Goal: Transaction & Acquisition: Purchase product/service

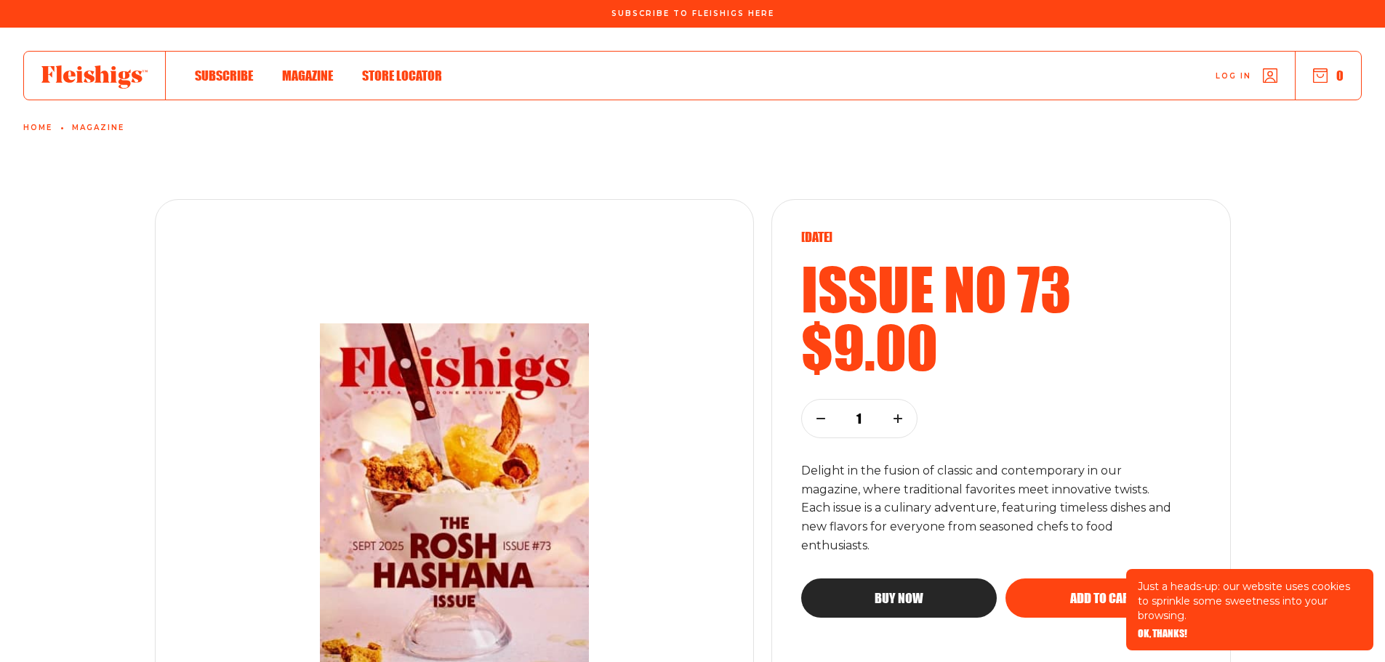
click at [316, 68] on span "Magazine" at bounding box center [307, 60] width 51 height 16
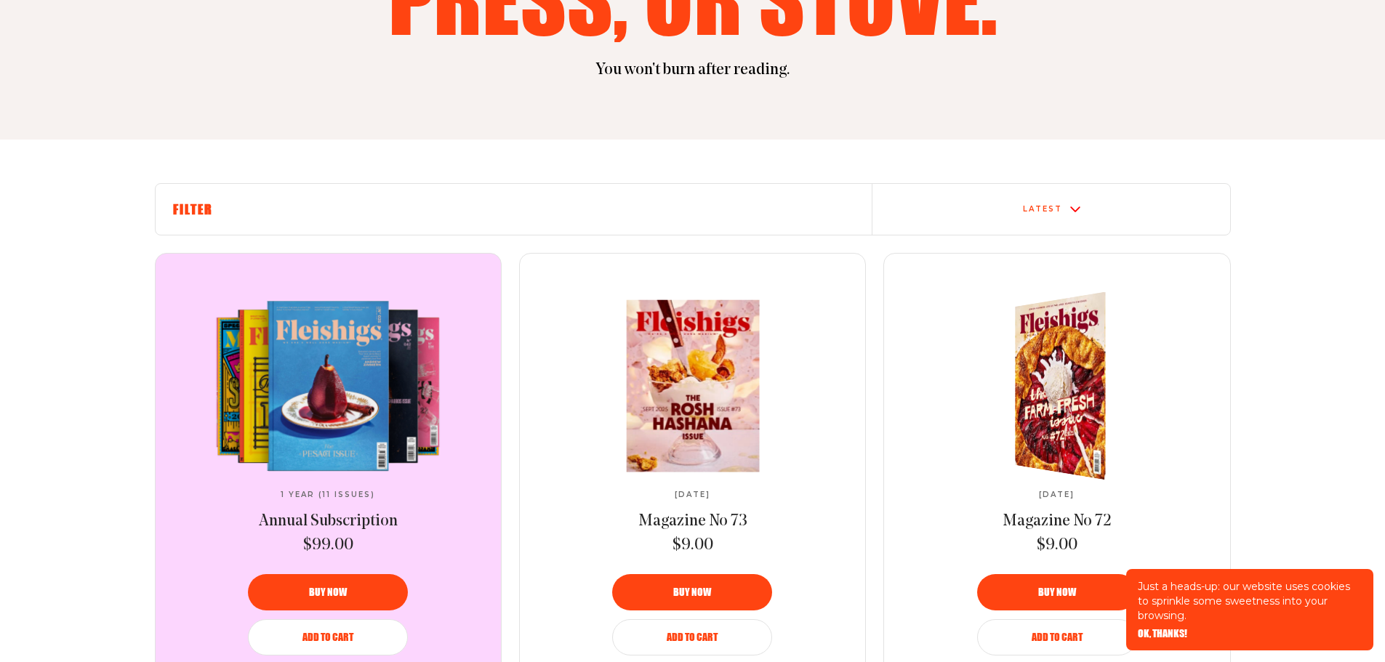
scroll to position [436, 0]
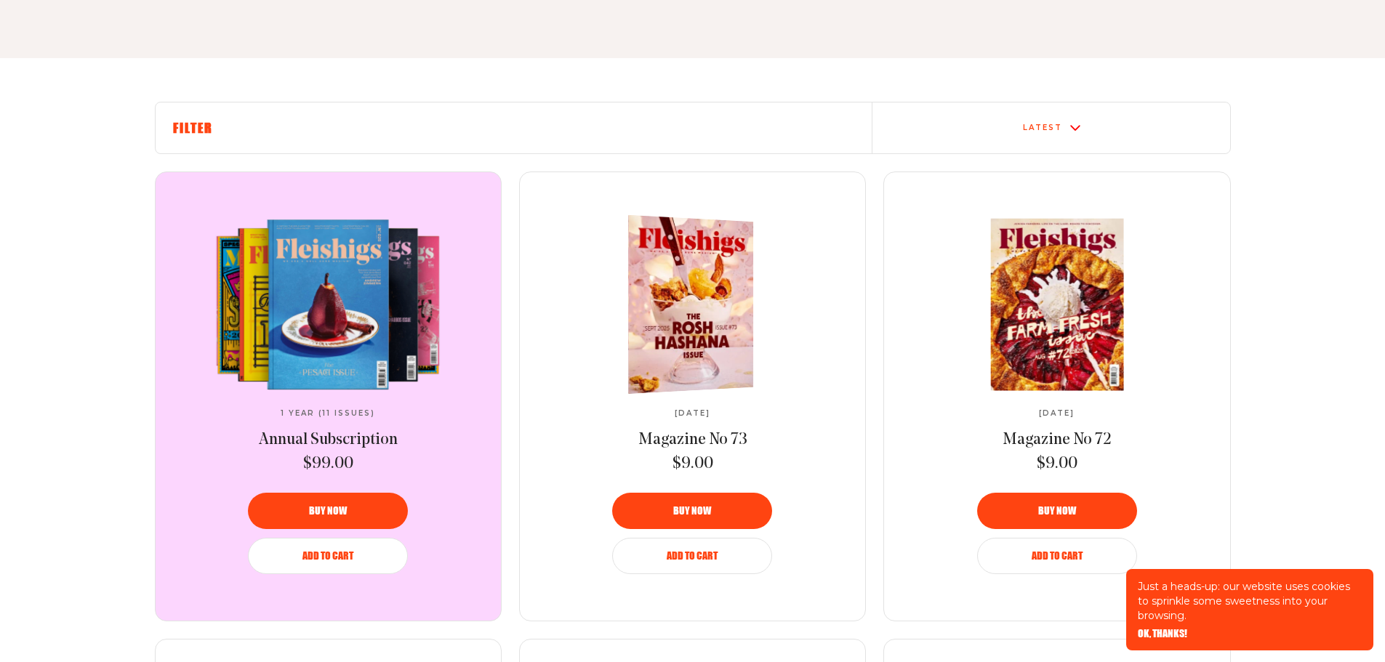
click at [723, 512] on div "Buy now" at bounding box center [692, 511] width 125 height 10
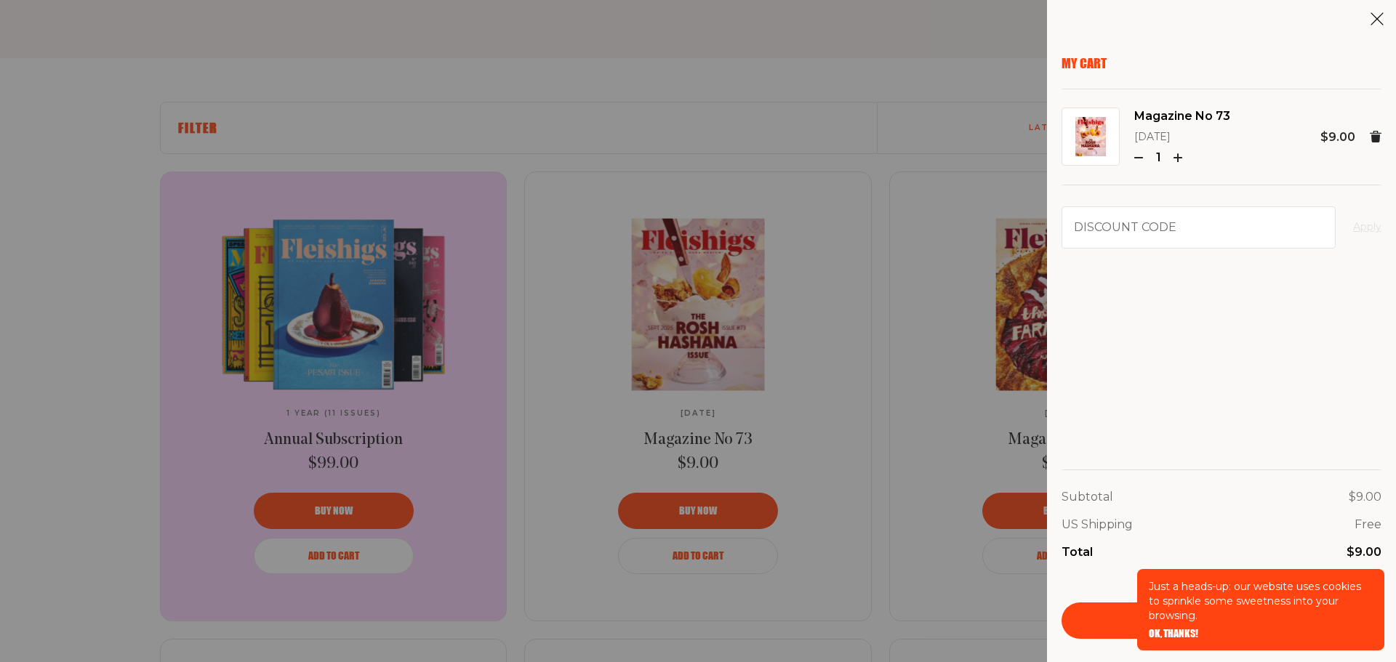
click at [870, 312] on div "My Cart Magazine No 73 September 2025 1 $9.00 Discount code Apply Subtotal $9.0…" at bounding box center [698, 331] width 1396 height 662
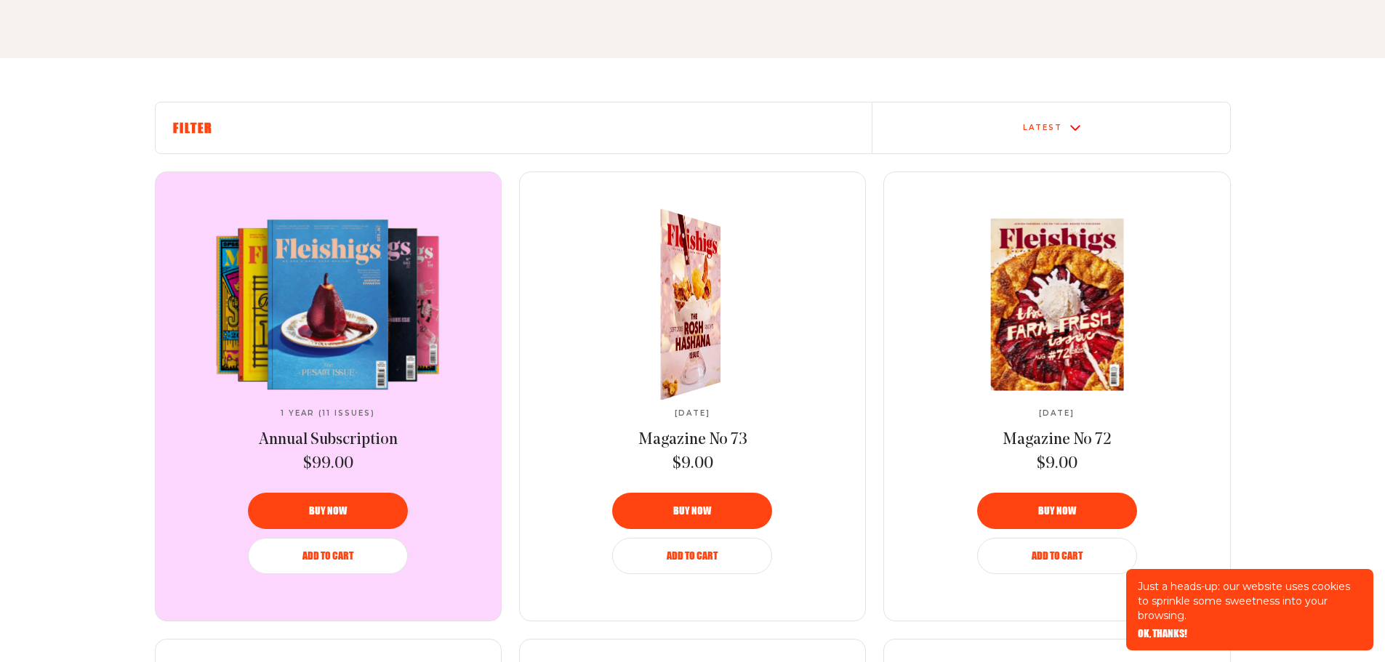
click at [717, 286] on img at bounding box center [683, 304] width 110 height 212
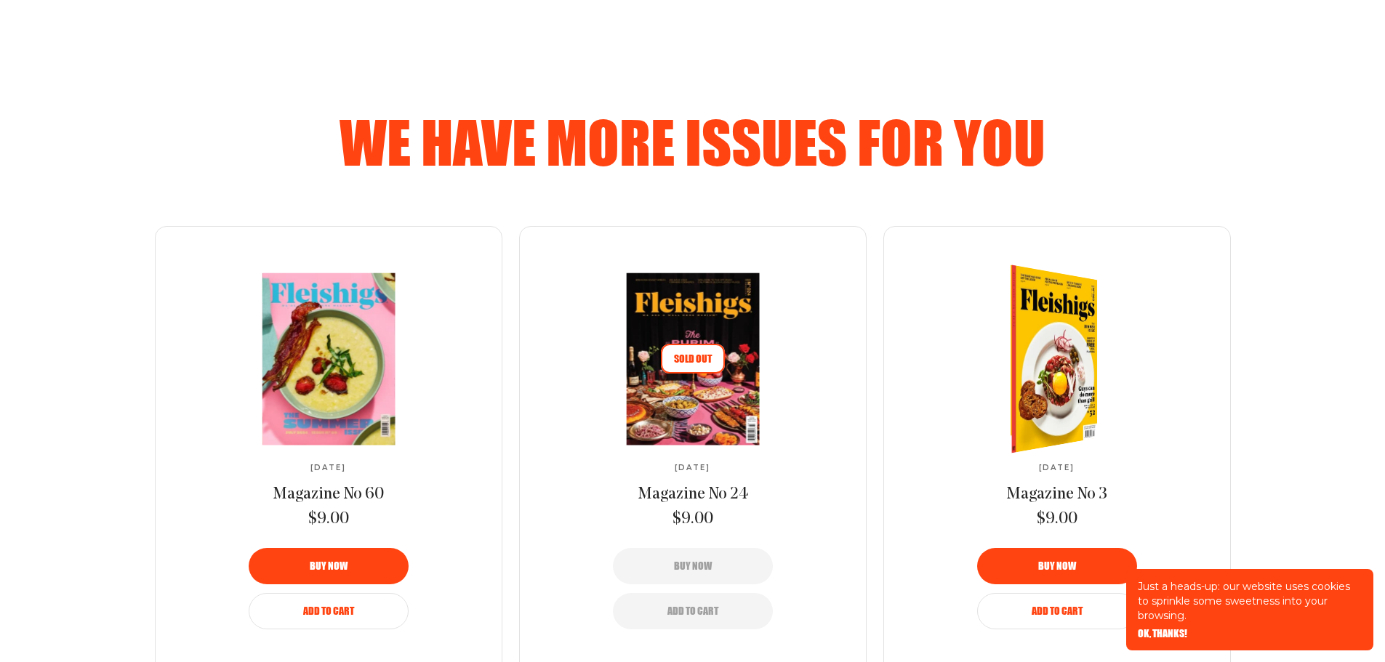
scroll to position [872, 0]
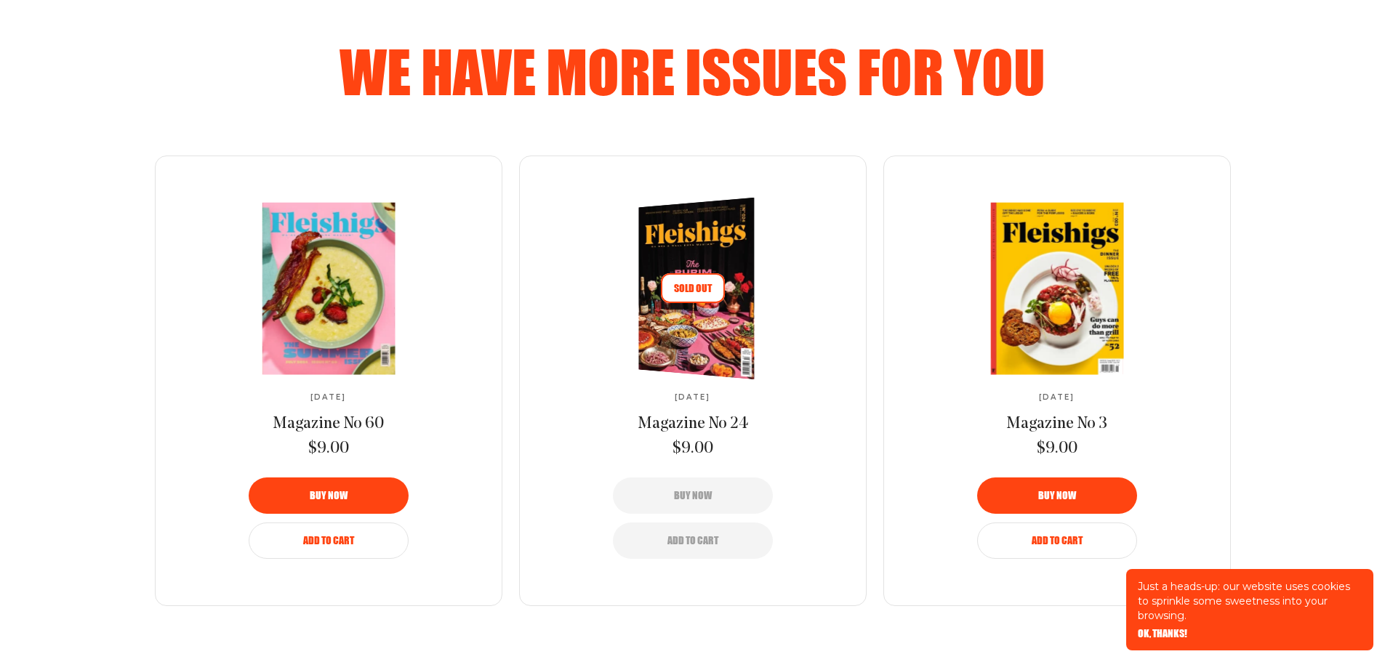
click at [663, 303] on span "Sold Out" at bounding box center [693, 288] width 64 height 30
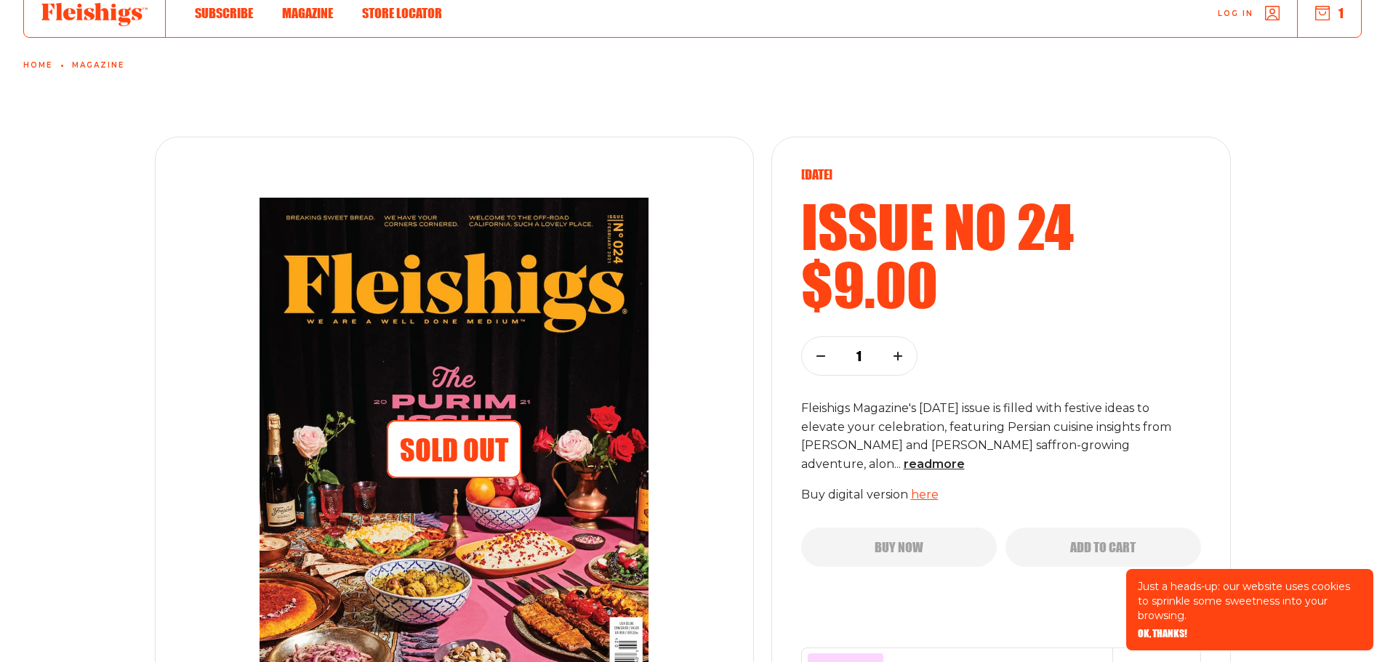
scroll to position [218, 0]
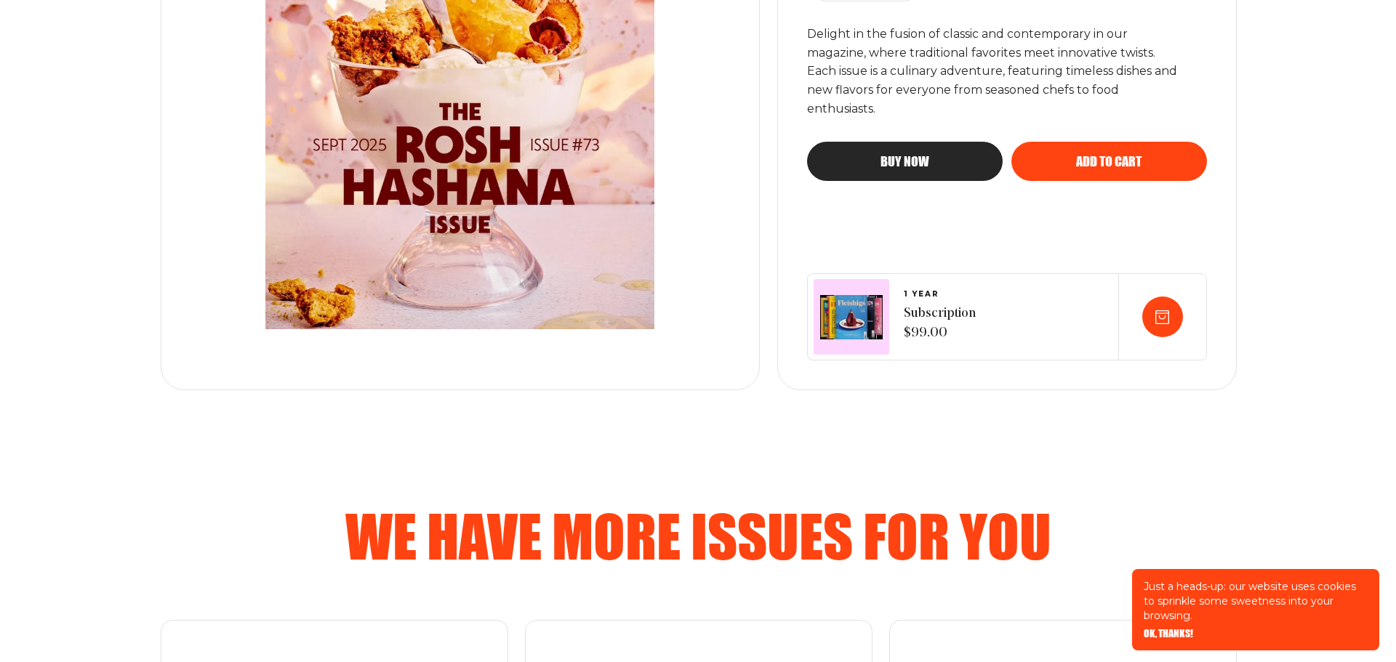
scroll to position [436, 0]
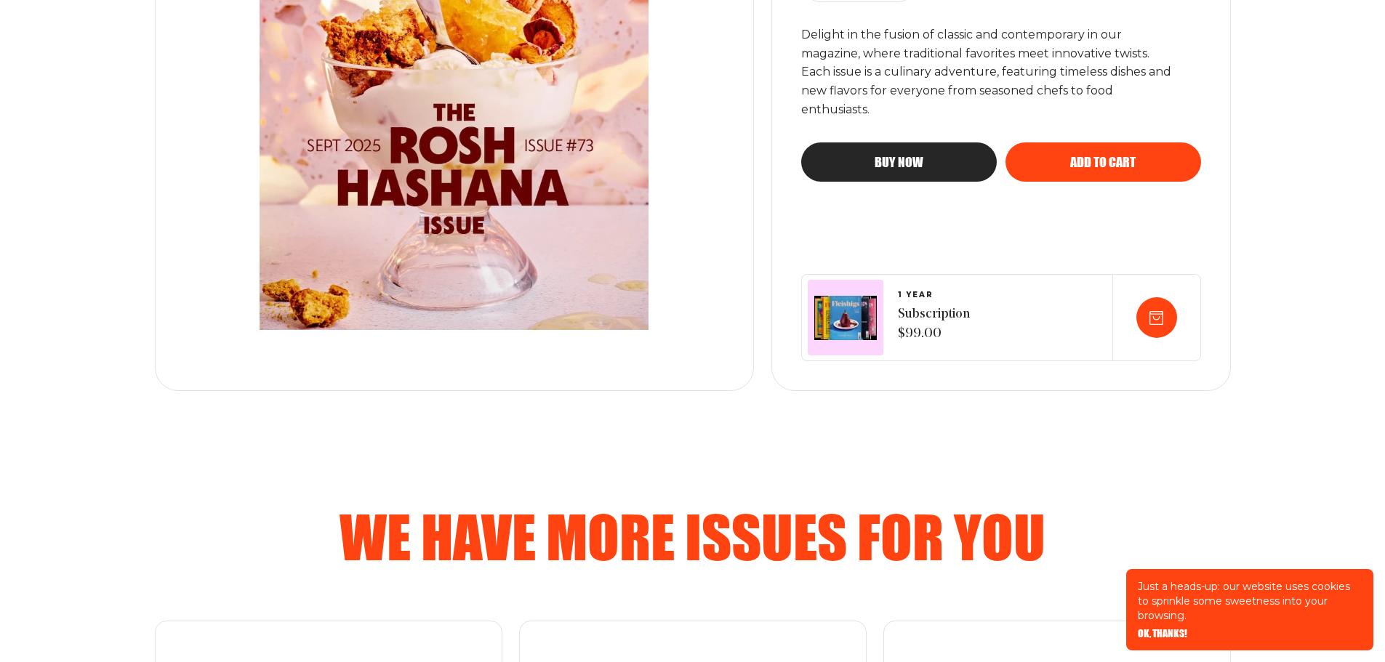
click at [928, 171] on button "Buy now" at bounding box center [899, 161] width 196 height 39
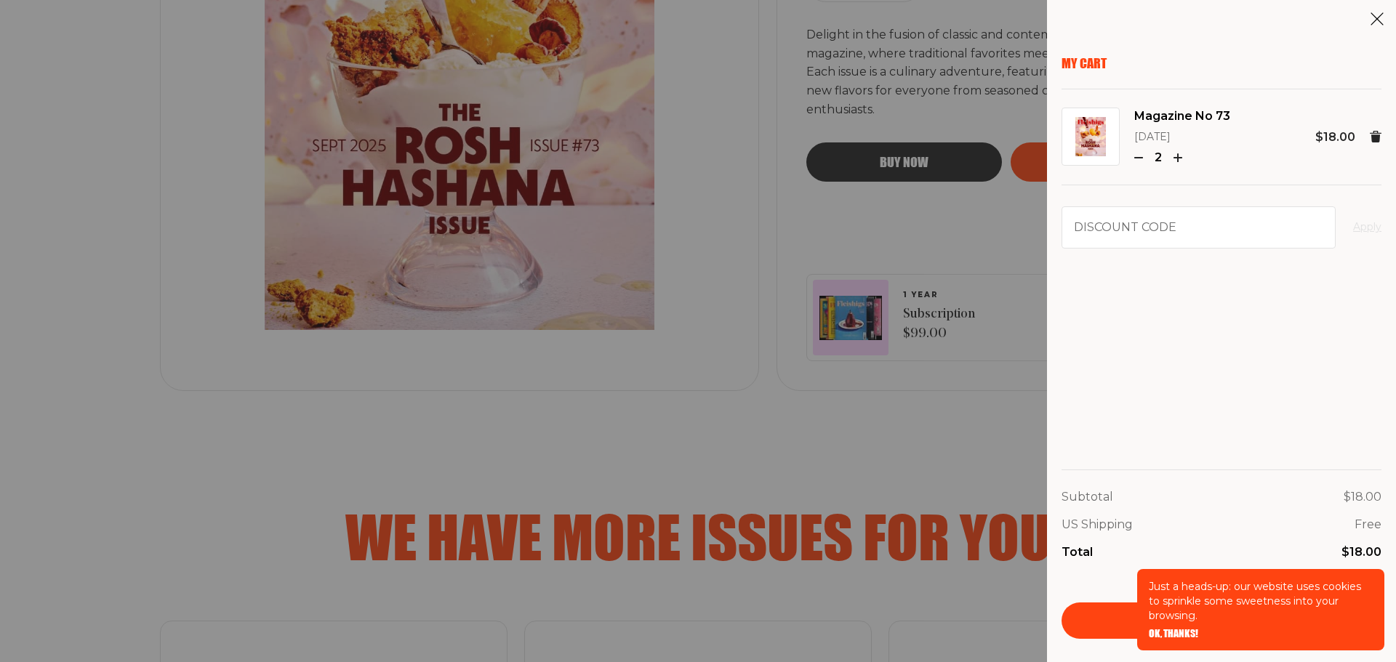
click at [1140, 156] on icon "button" at bounding box center [1138, 157] width 9 height 9
drag, startPoint x: 646, startPoint y: 346, endPoint x: 656, endPoint y: 352, distance: 12.4
click at [646, 346] on div "My Cart Magazine No 73 September 2025 1 $9.00 Discount code Apply Subtotal $9.0…" at bounding box center [698, 331] width 1396 height 662
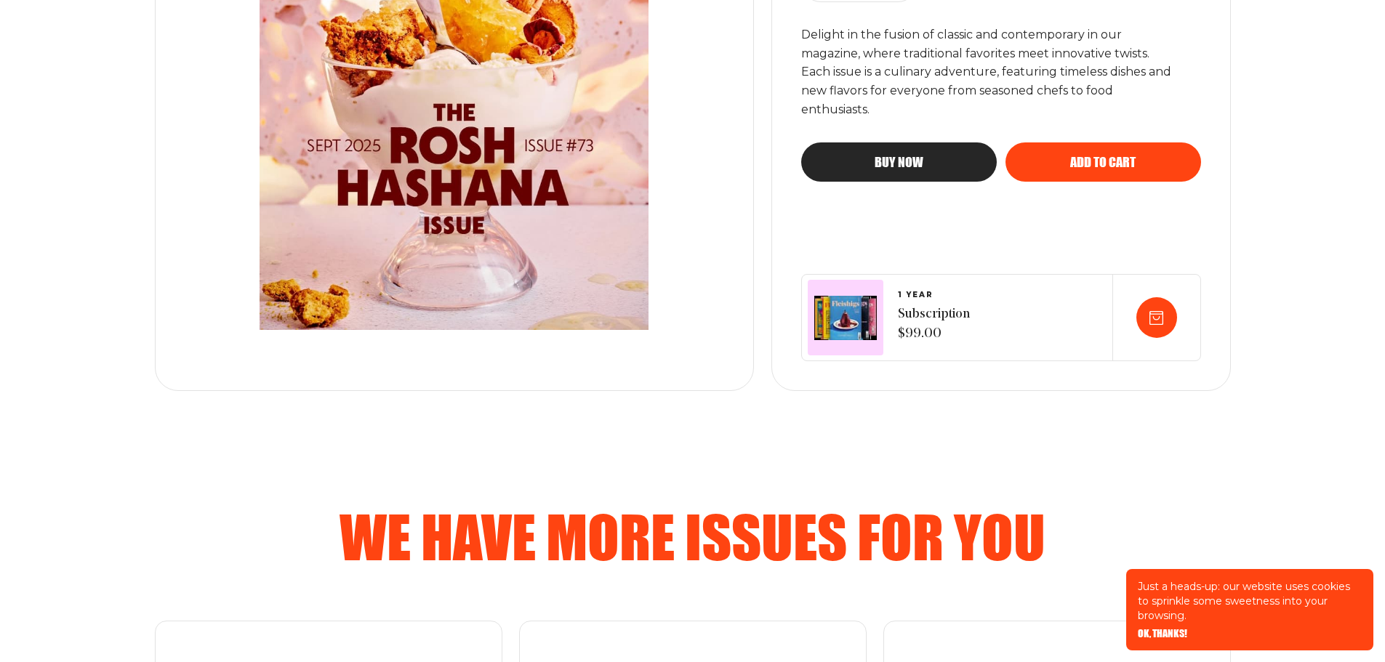
click at [885, 156] on span "Buy now" at bounding box center [898, 148] width 49 height 13
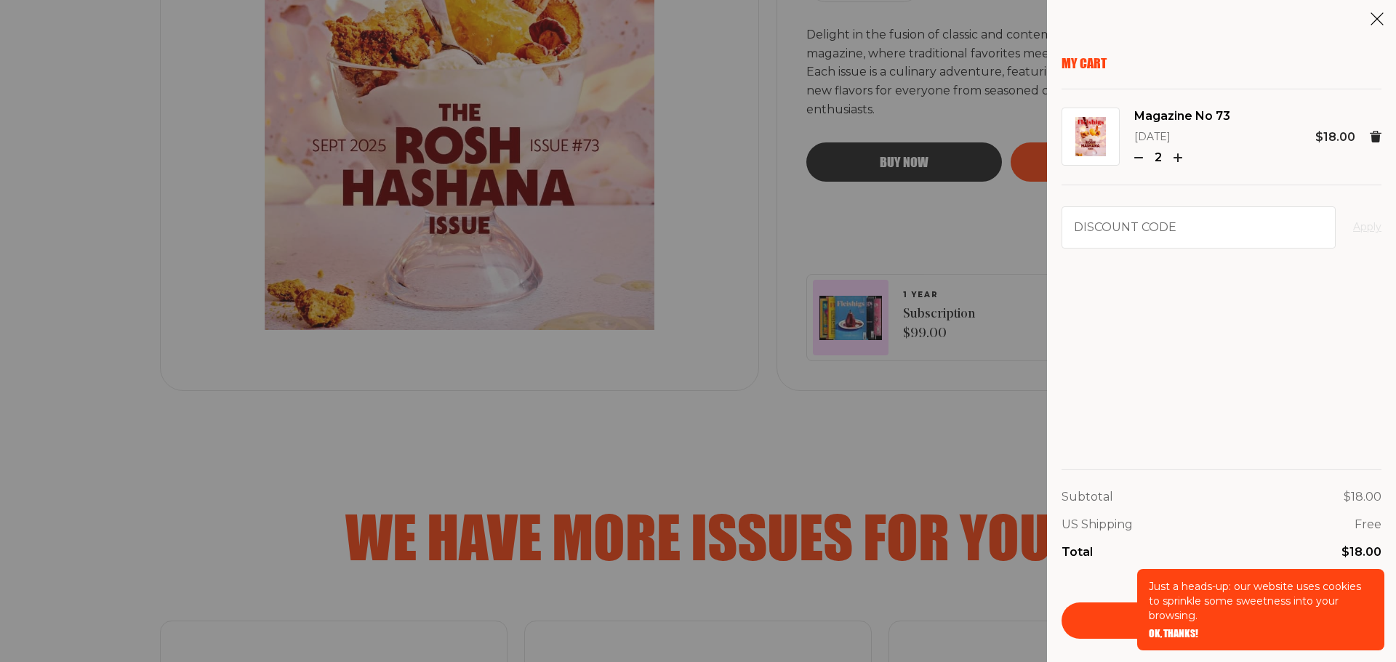
click at [1184, 629] on span "OK, THANKS!" at bounding box center [1173, 624] width 49 height 10
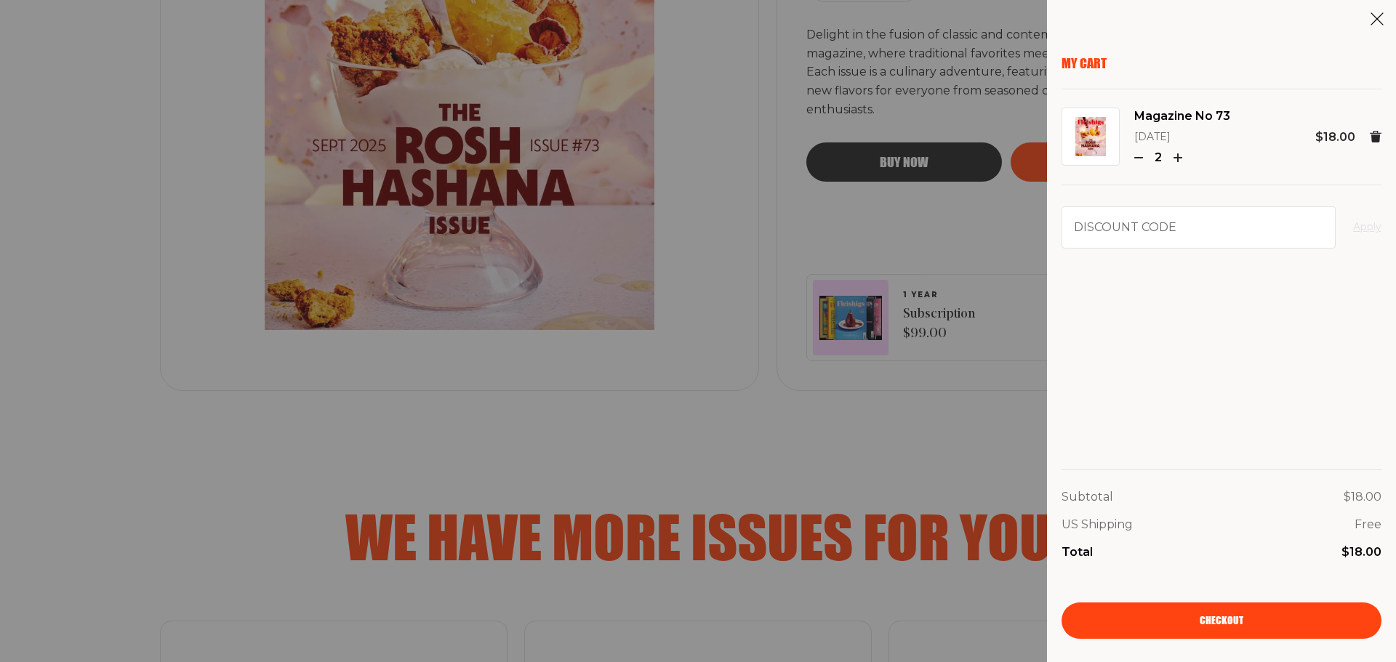
click at [1251, 625] on link "Checkout" at bounding box center [1221, 621] width 320 height 36
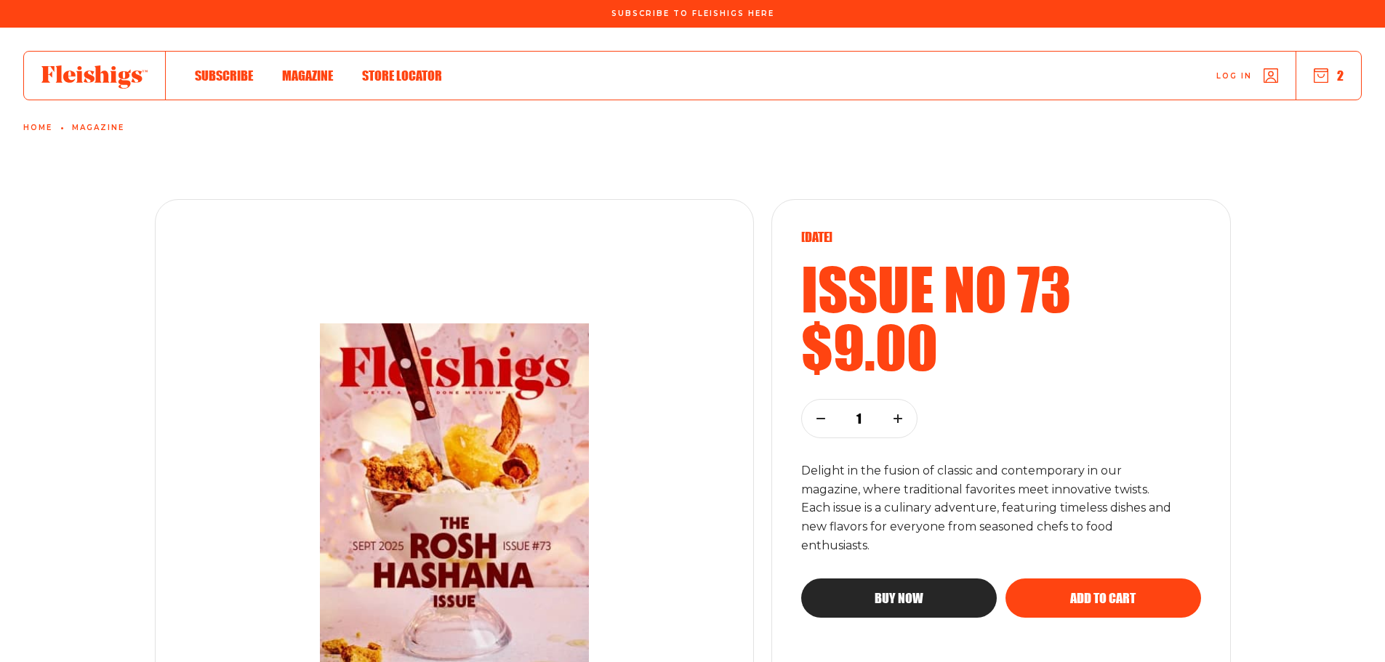
click at [403, 68] on span "Store locator" at bounding box center [402, 60] width 80 height 16
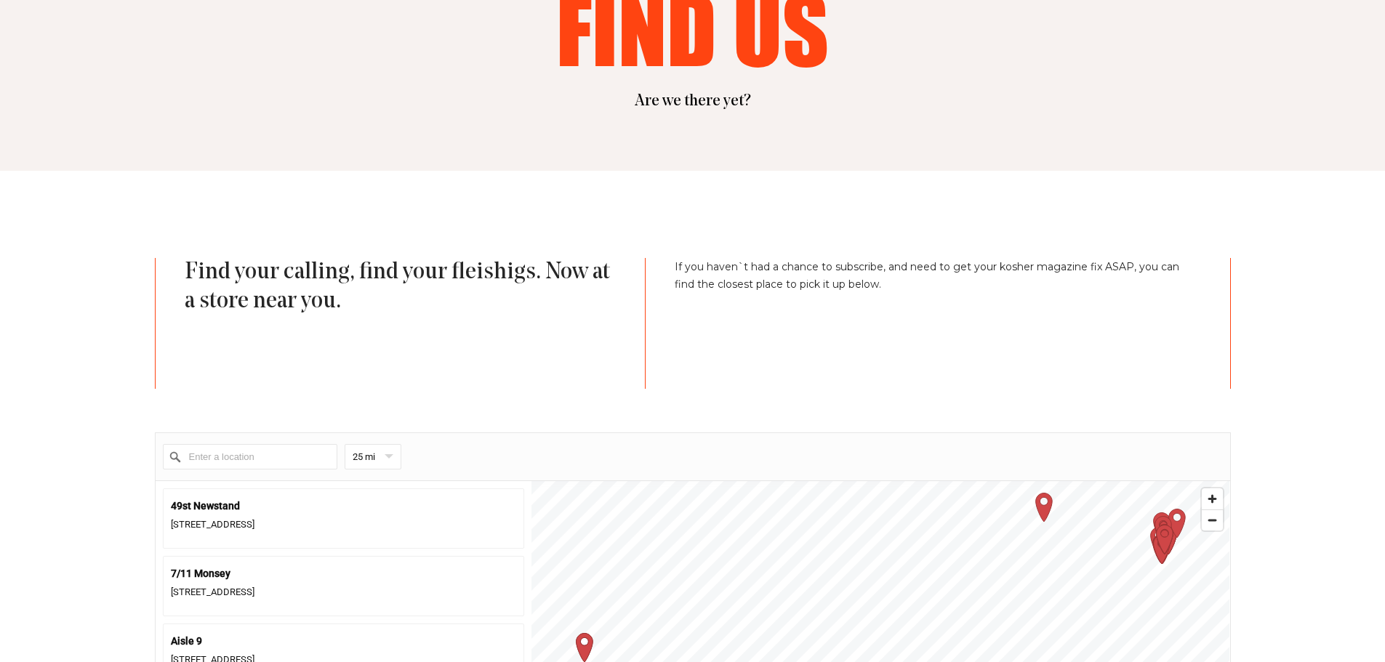
scroll to position [291, 0]
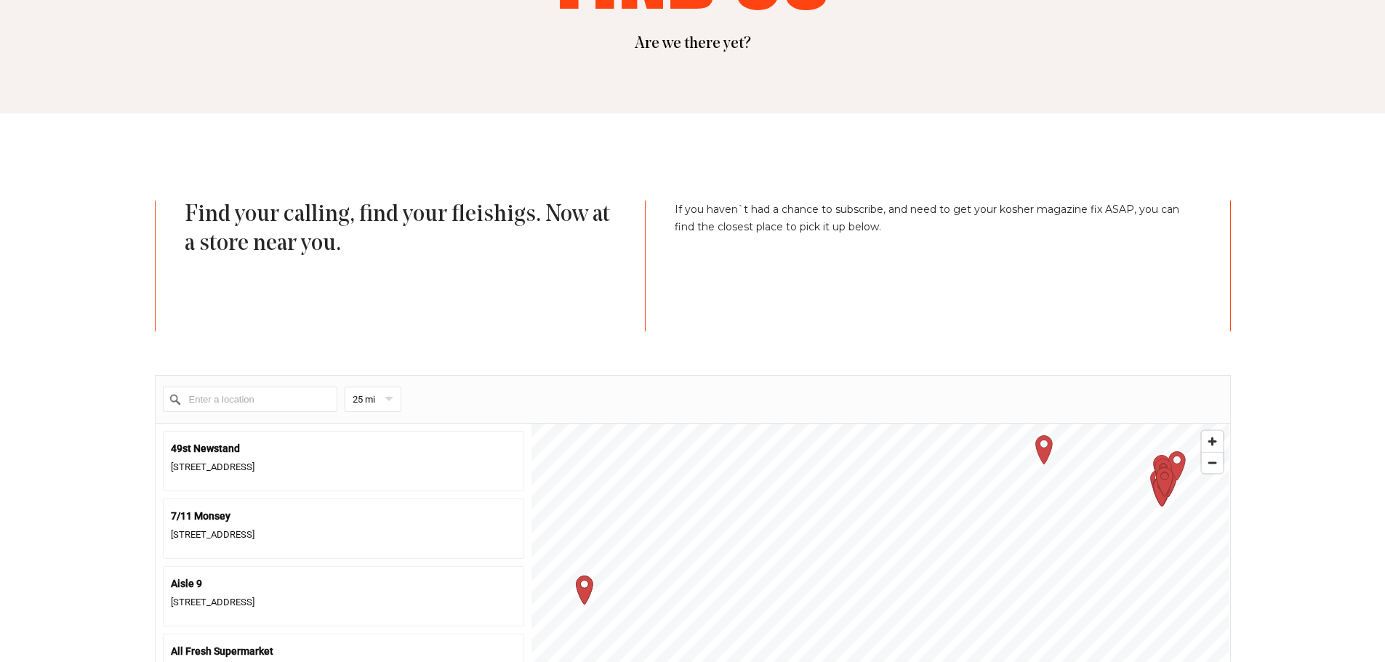
click at [235, 401] on input "Enter a location" at bounding box center [250, 399] width 174 height 25
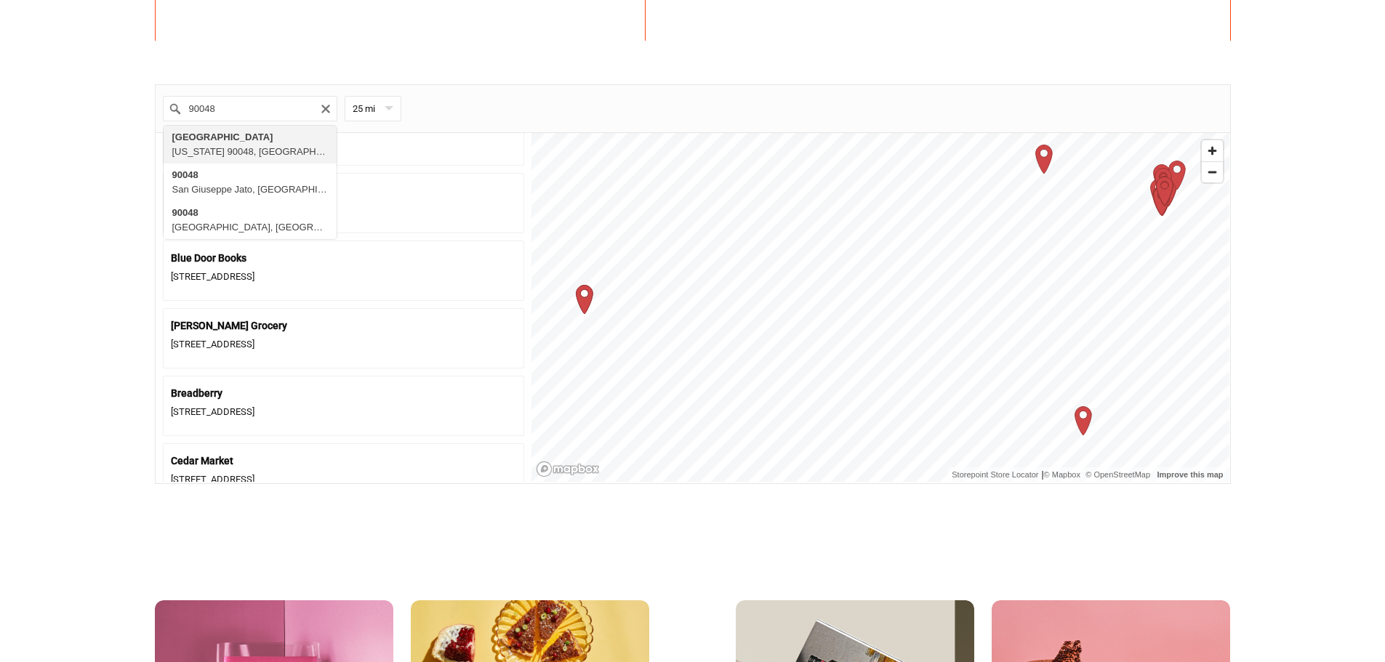
scroll to position [218, 0]
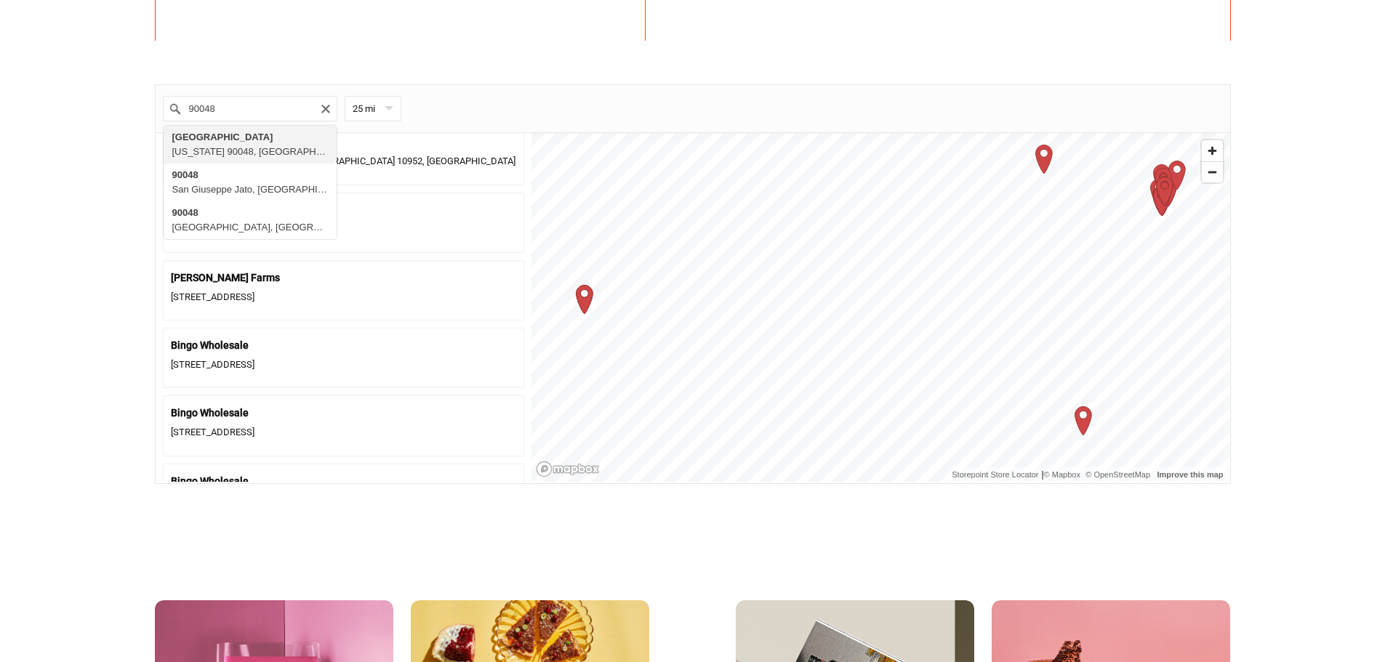
type input "[GEOGRAPHIC_DATA], [US_STATE] 90048, [GEOGRAPHIC_DATA]"
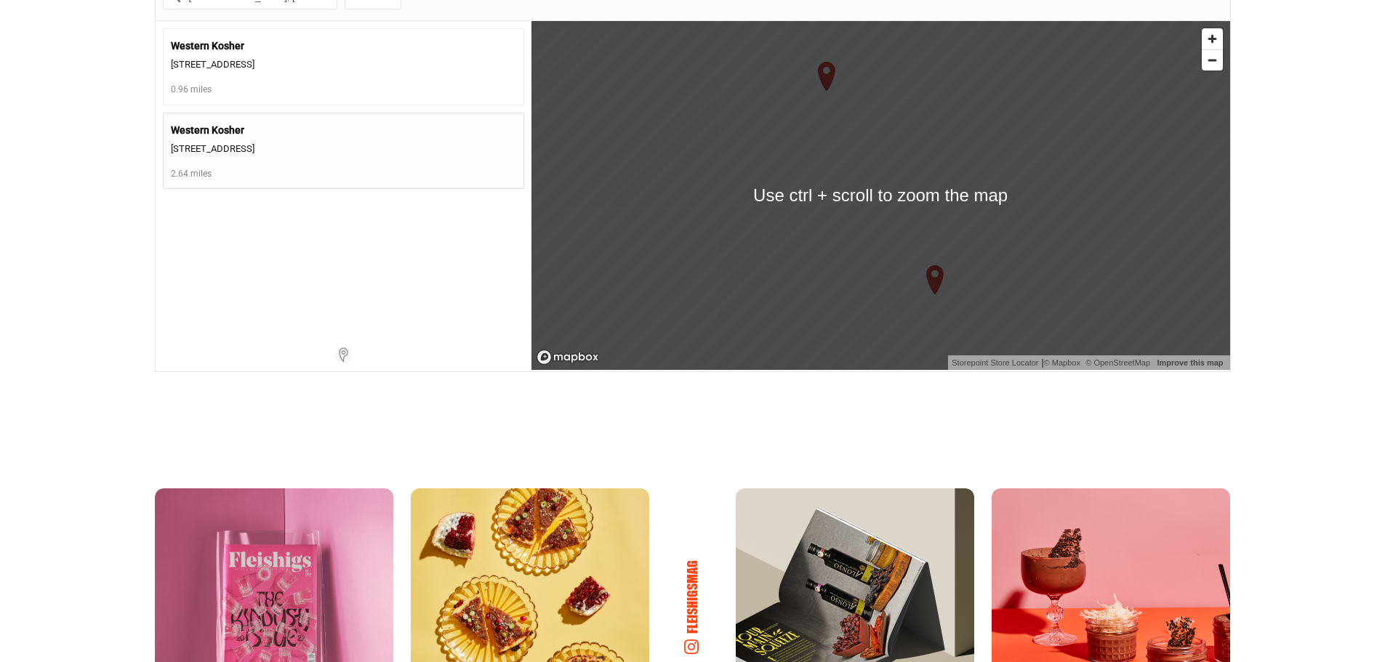
scroll to position [800, 0]
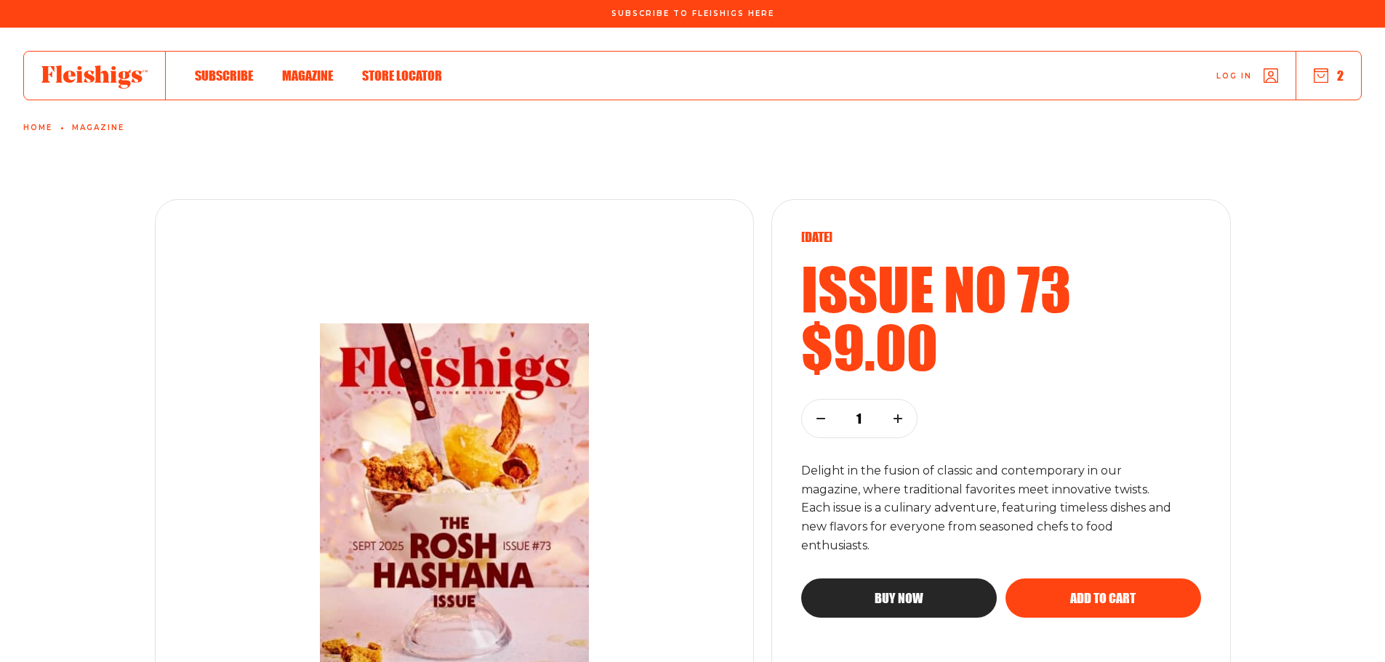
click at [409, 68] on span "Store locator" at bounding box center [402, 60] width 80 height 16
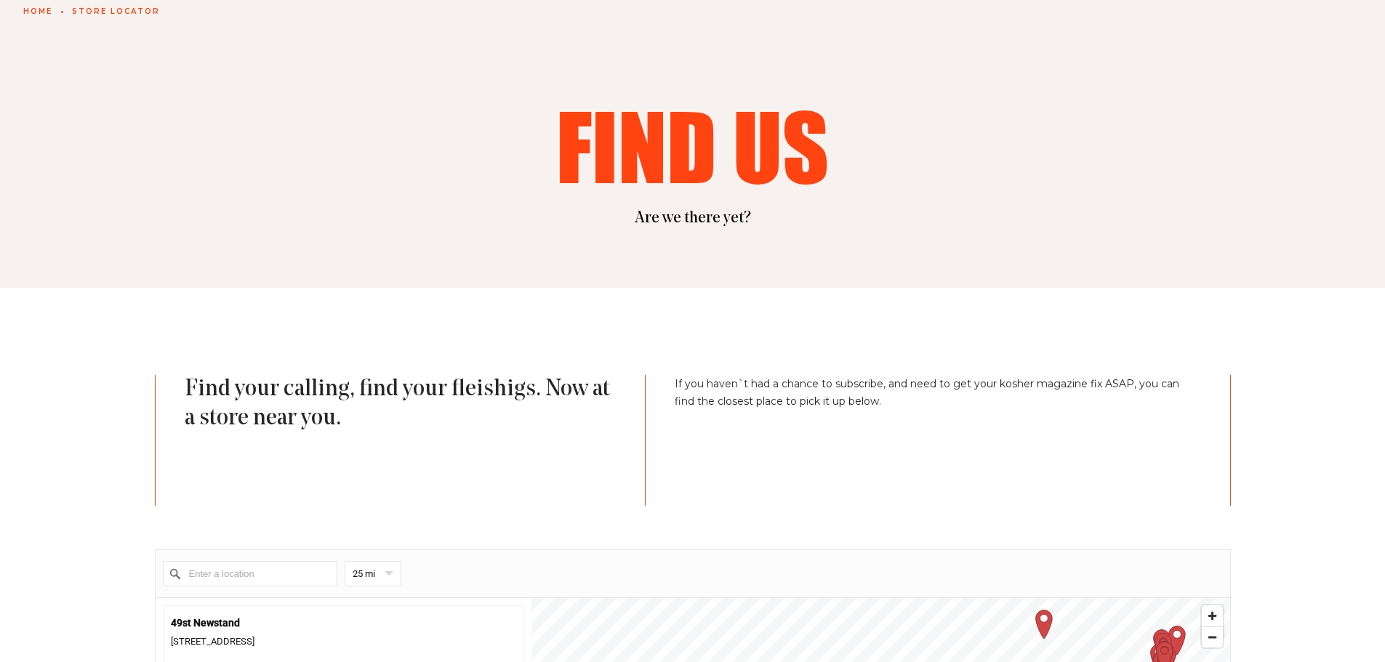
scroll to position [291, 0]
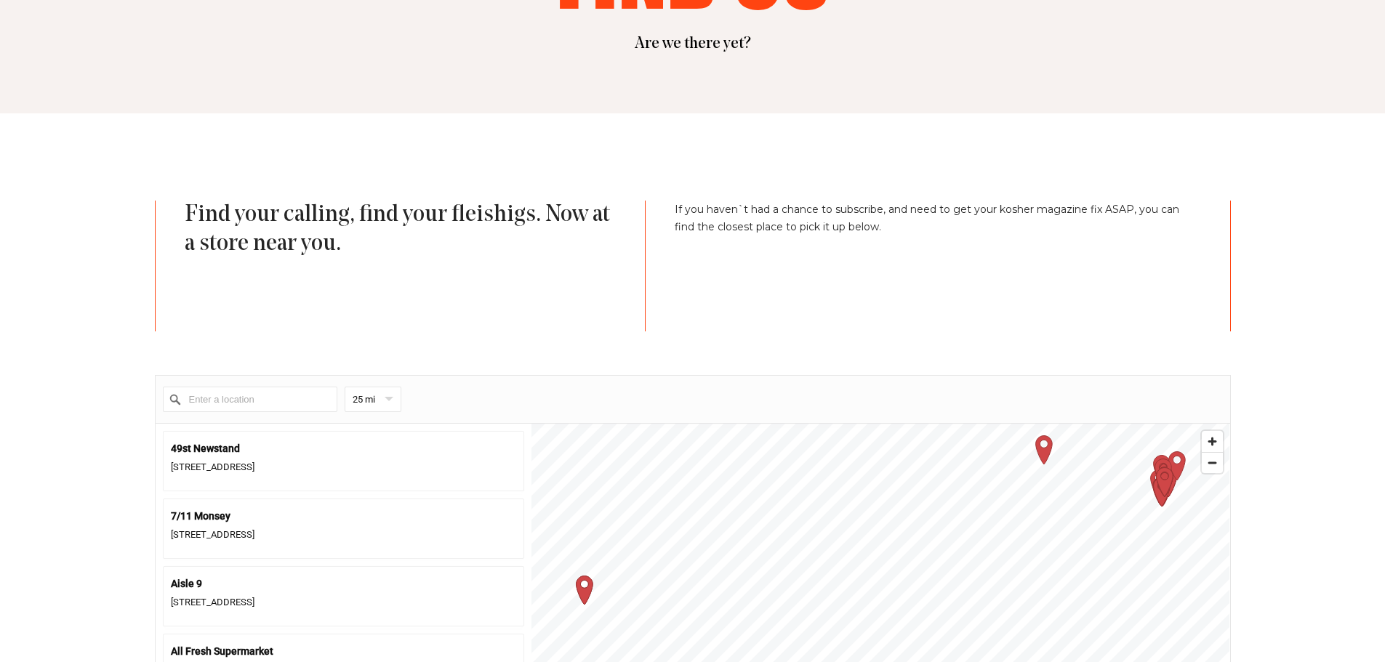
click at [220, 395] on input "Enter a location" at bounding box center [250, 399] width 174 height 25
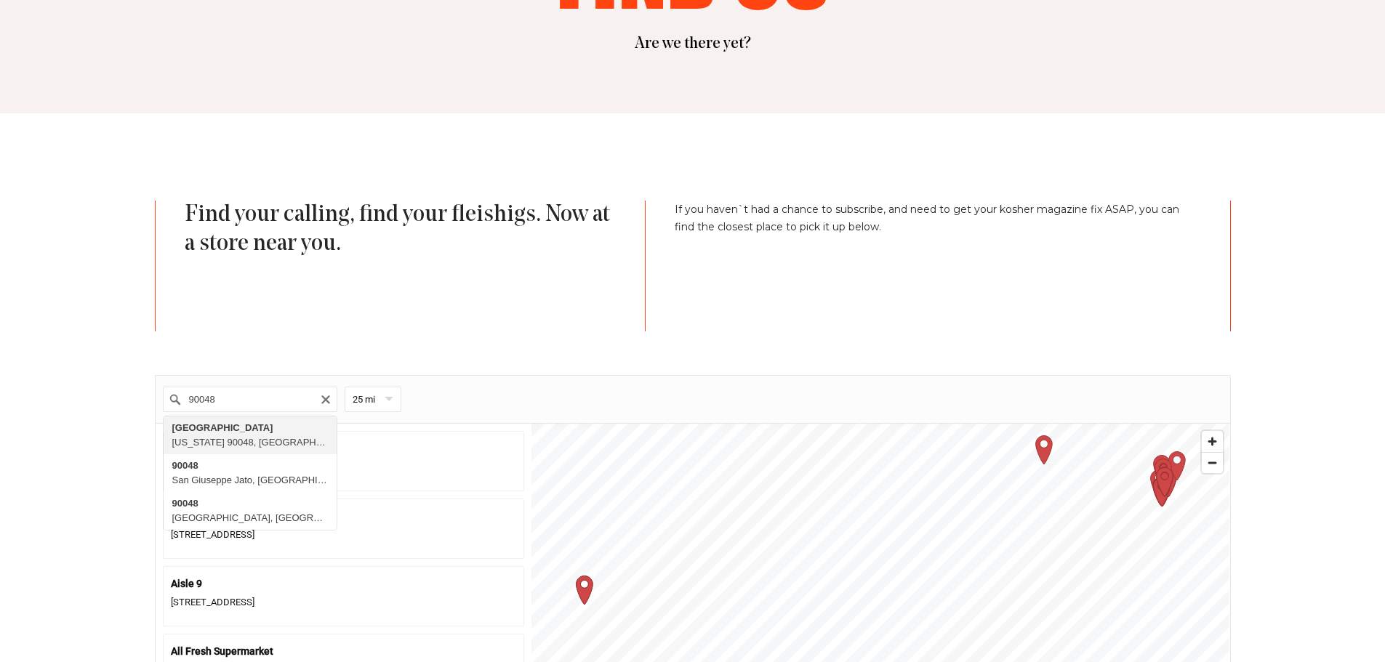
type input "[GEOGRAPHIC_DATA], [US_STATE] 90048, [GEOGRAPHIC_DATA]"
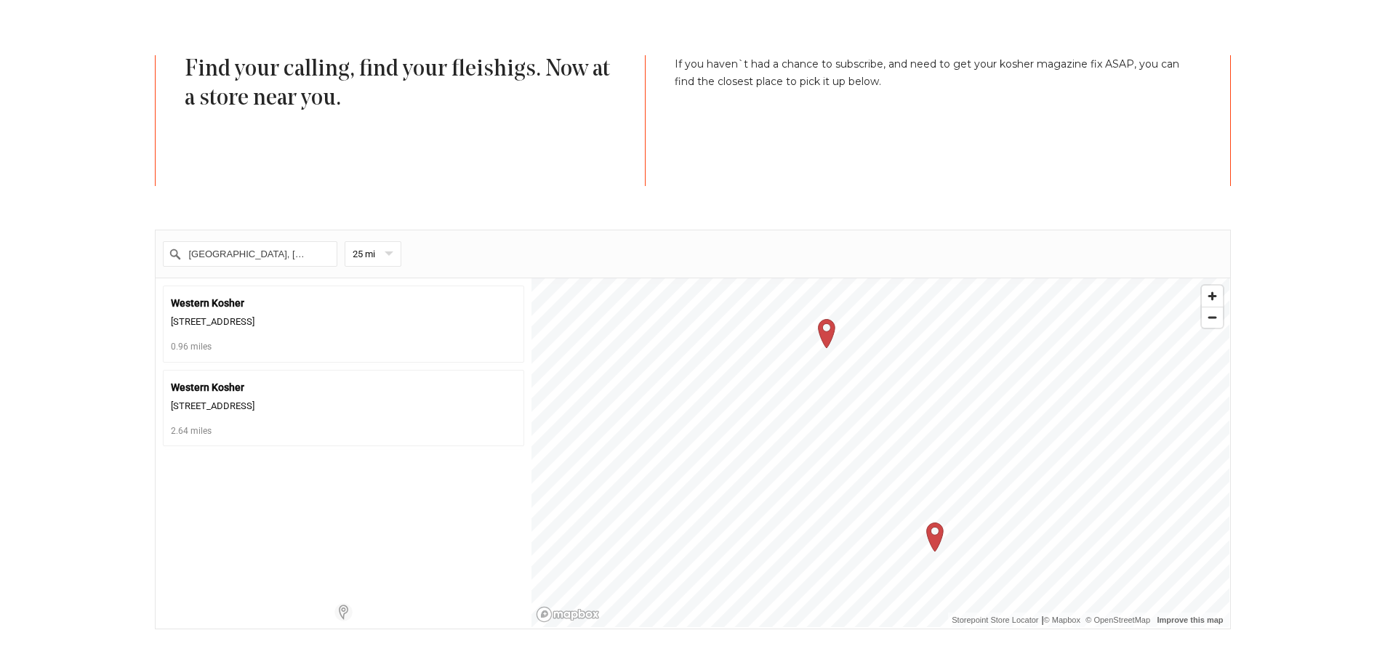
scroll to position [73, 0]
